Goal: Find specific page/section: Find specific page/section

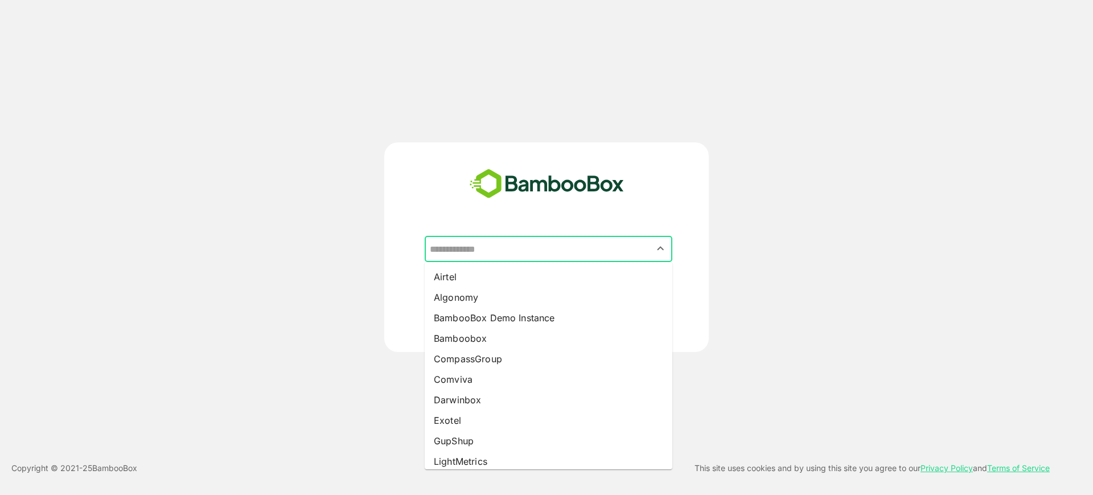
click at [464, 253] on input "text" at bounding box center [548, 249] width 243 height 22
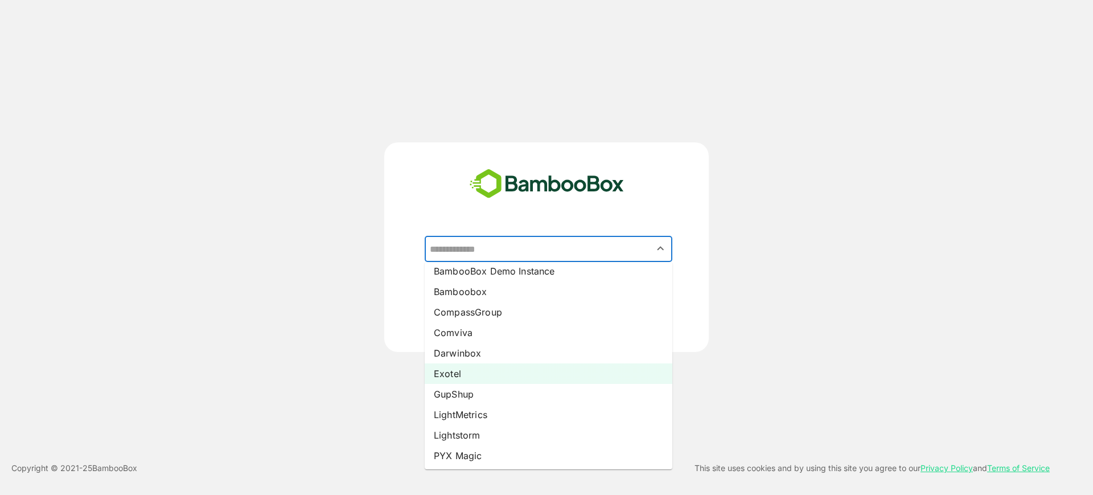
scroll to position [71, 0]
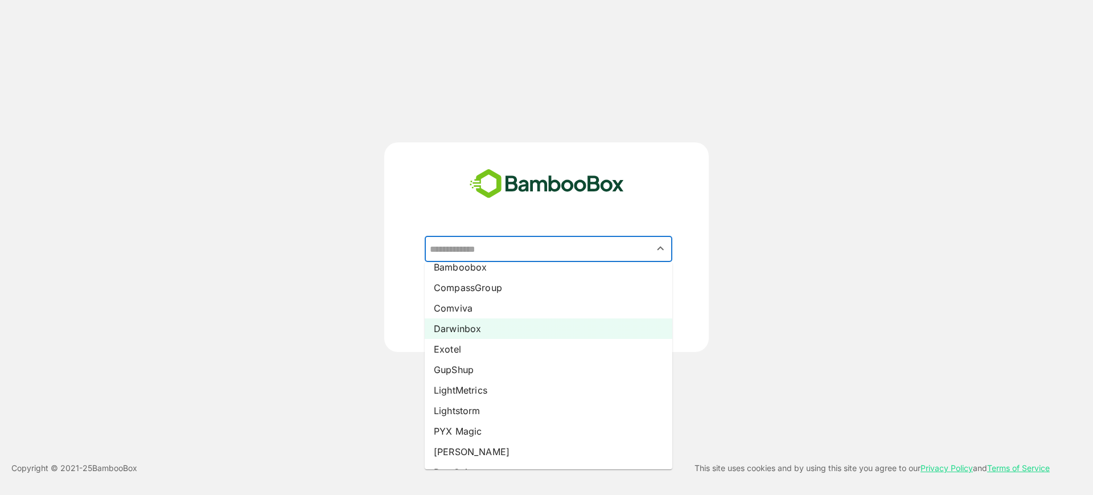
click at [498, 326] on li "Darwinbox" at bounding box center [549, 328] width 248 height 20
type input "*********"
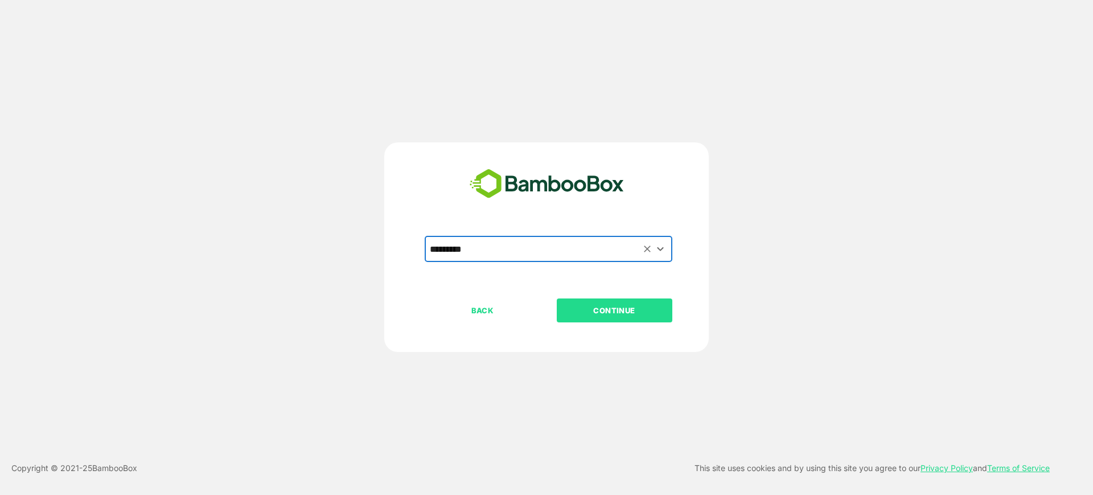
click at [582, 307] on p "CONTINUE" at bounding box center [614, 310] width 114 height 13
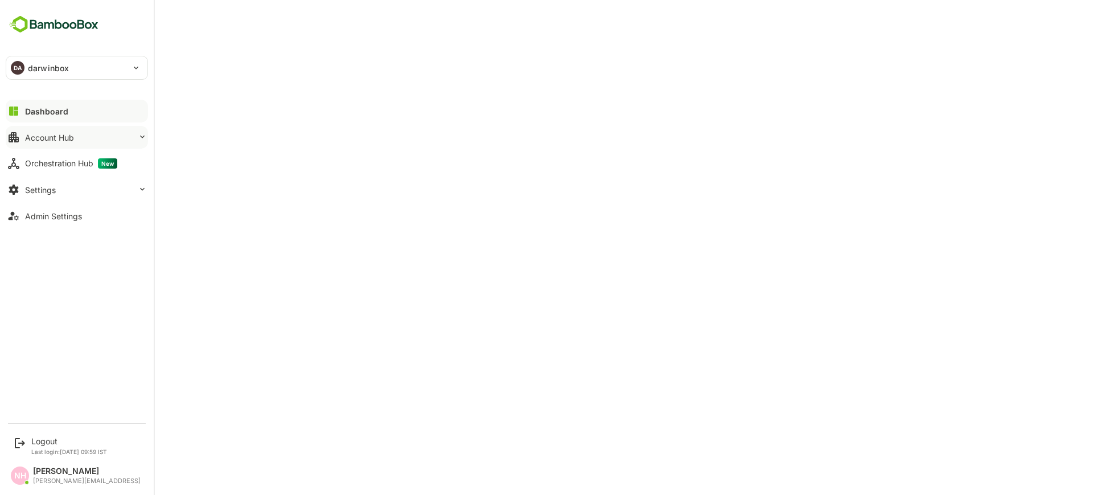
click at [35, 134] on div "Account Hub" at bounding box center [49, 138] width 49 height 10
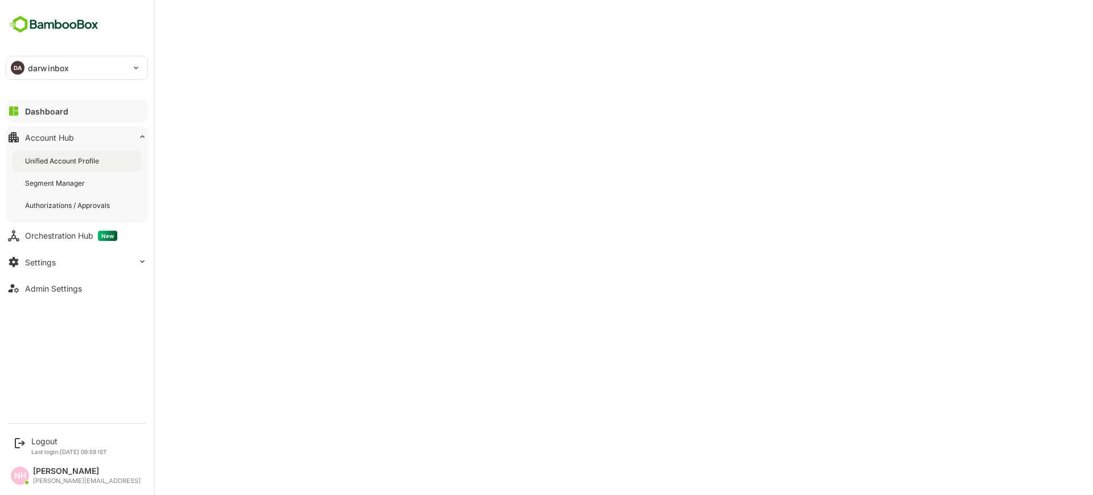
drag, startPoint x: 42, startPoint y: 140, endPoint x: 63, endPoint y: 157, distance: 26.8
click at [63, 157] on div "Unified Account Profile" at bounding box center [63, 161] width 76 height 10
click at [70, 164] on div "Unified Account Profile" at bounding box center [64, 161] width 78 height 10
